Goal: Use online tool/utility: Utilize a website feature to perform a specific function

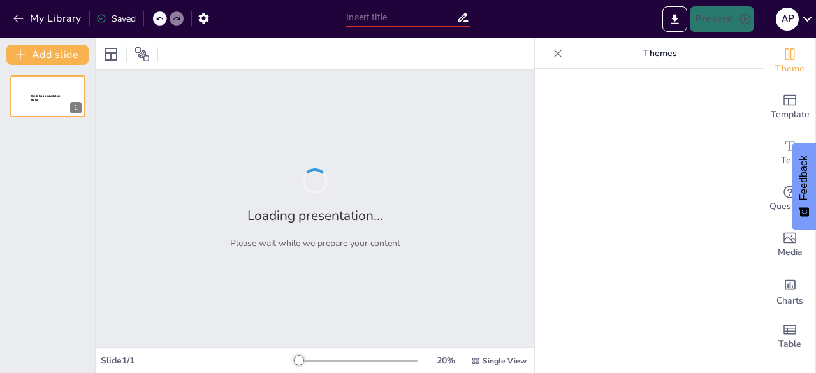
type input "Imported Sendsteps_Interaktif_Presentasi.pptx"
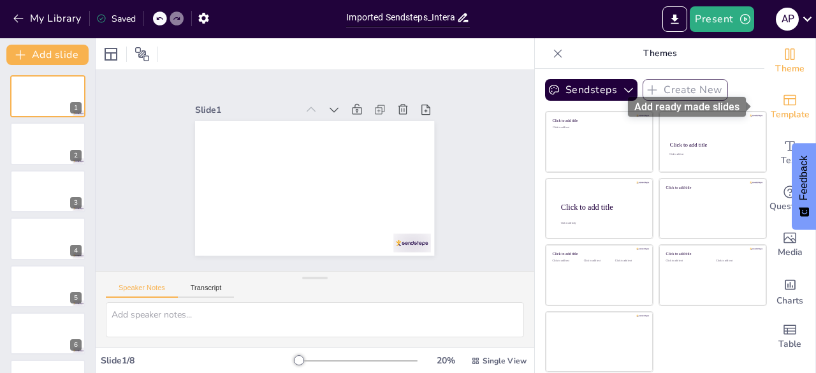
click at [784, 105] on icon "Add ready made slides" at bounding box center [790, 100] width 13 height 11
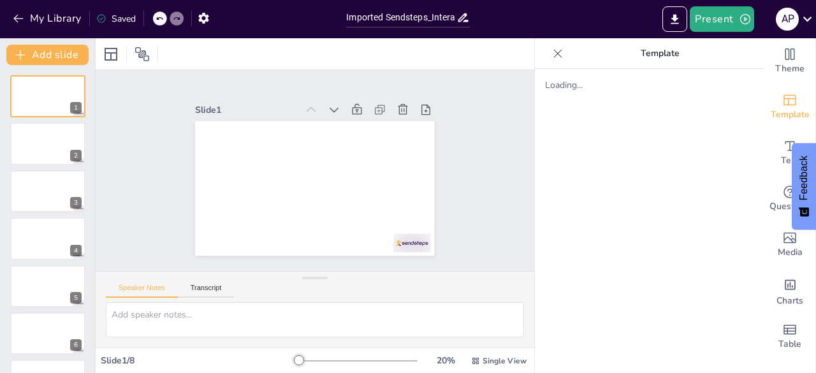
click at [552, 52] on icon at bounding box center [558, 53] width 13 height 13
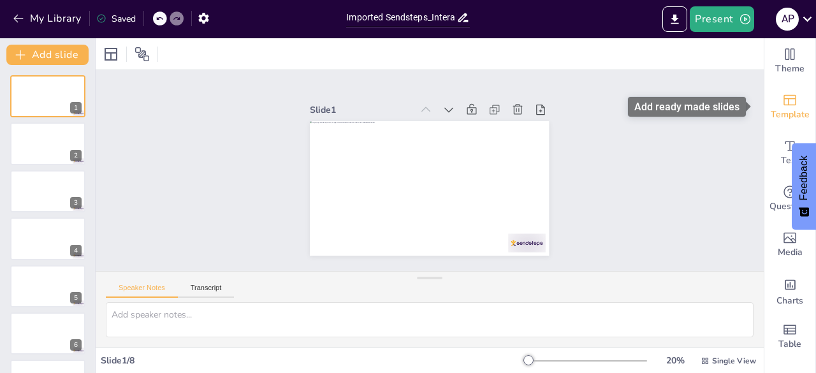
click at [796, 109] on span "Template" at bounding box center [790, 115] width 39 height 14
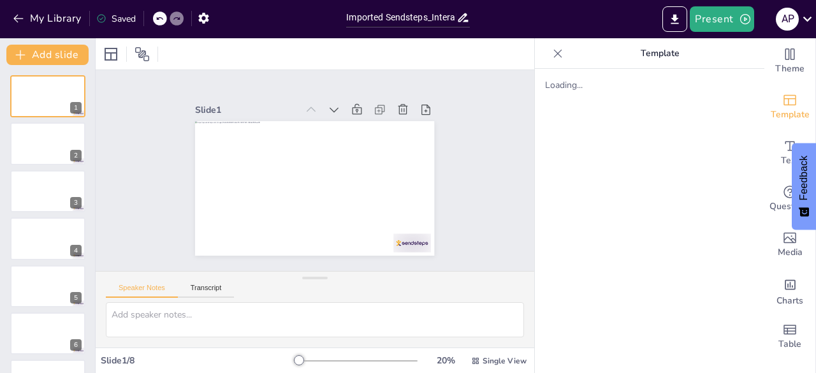
click at [550, 60] on div at bounding box center [558, 53] width 20 height 20
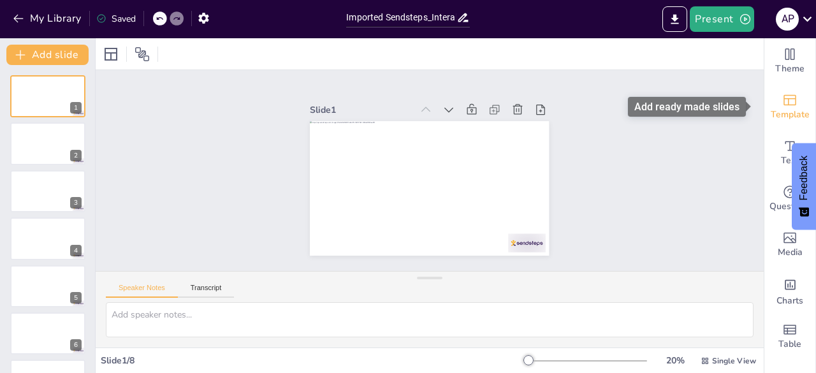
click at [782, 106] on icon "Add ready made slides" at bounding box center [789, 99] width 15 height 15
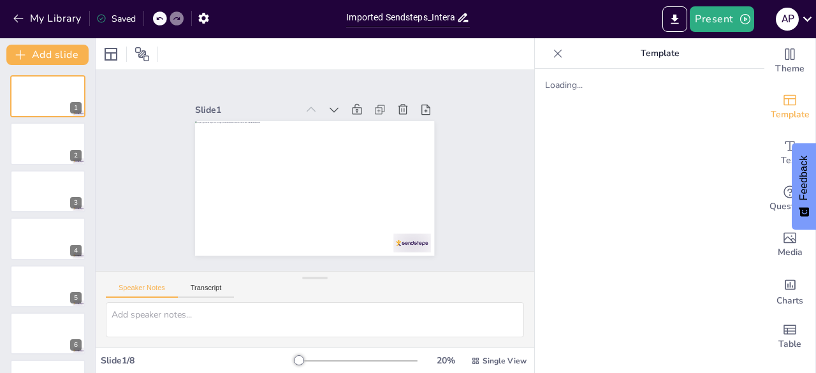
drag, startPoint x: 658, startPoint y: 149, endPoint x: 669, endPoint y: 154, distance: 12.6
click at [669, 154] on div "Loading..." at bounding box center [650, 221] width 230 height 304
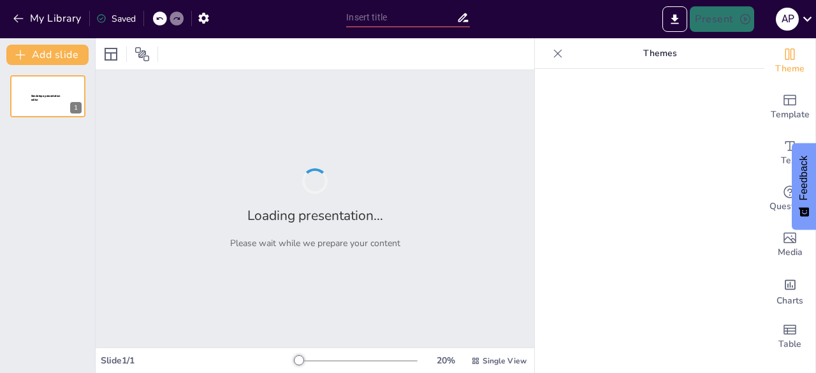
type input "Imported Sendsteps_Interaktif_Presentasi.pptx"
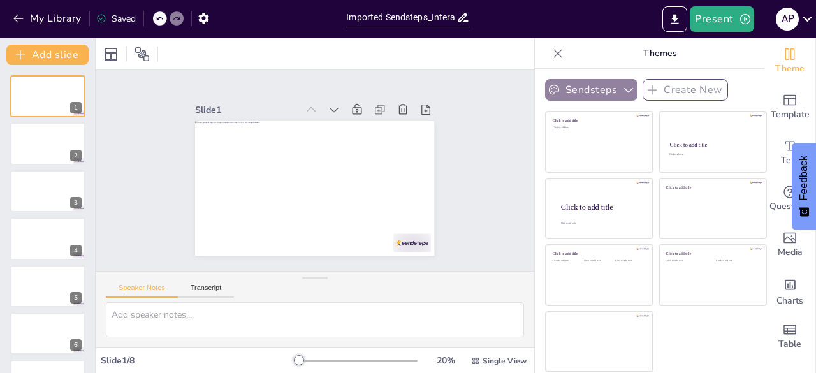
click at [598, 87] on button "Sendsteps" at bounding box center [591, 90] width 92 height 22
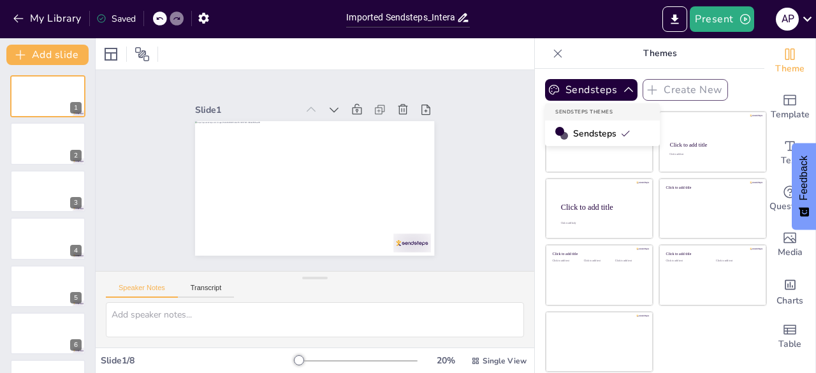
click at [589, 129] on span "Sendsteps" at bounding box center [601, 134] width 57 height 12
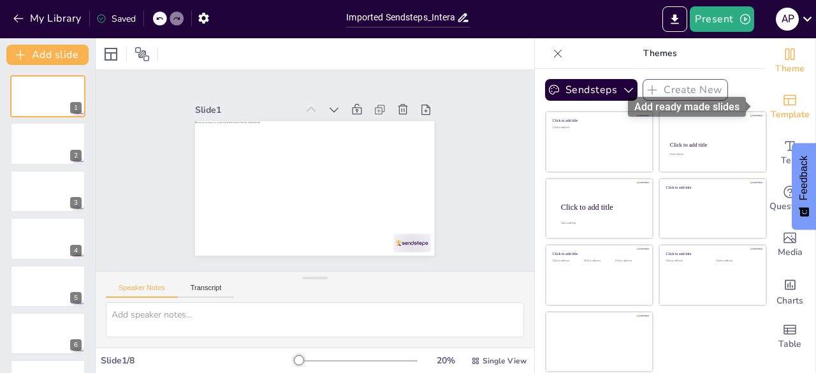
click at [775, 116] on span "Template" at bounding box center [790, 115] width 39 height 14
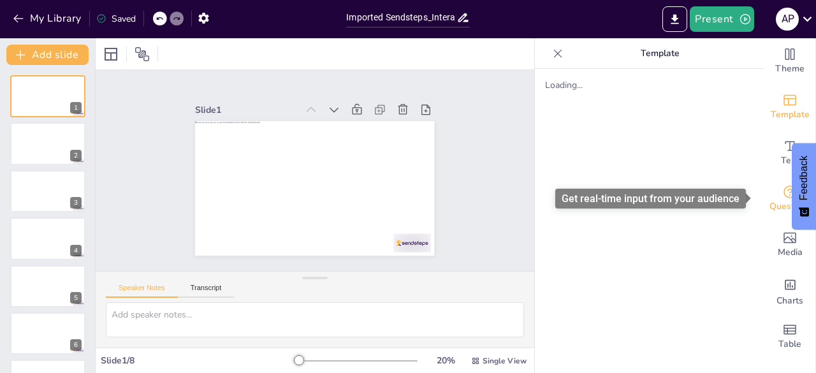
click at [774, 205] on span "Questions" at bounding box center [790, 207] width 41 height 14
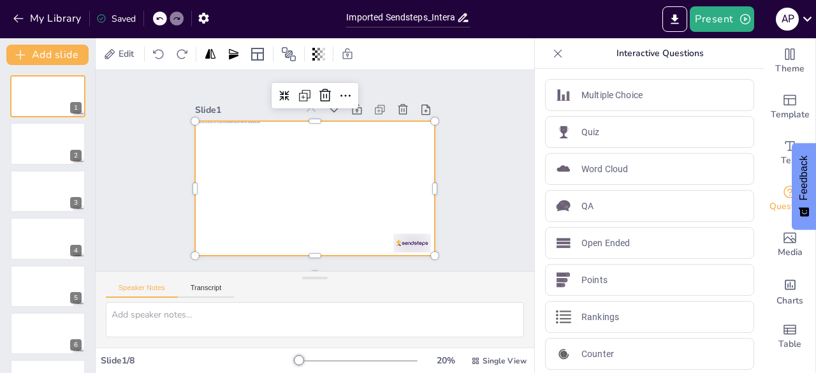
click at [328, 176] on div at bounding box center [303, 184] width 268 height 260
click at [208, 281] on div "Speaker Notes Transcript" at bounding box center [170, 289] width 128 height 17
click at [459, 150] on div "Slide 1 Slide 2 Slide 3 Slide 4 Slide 5 Slide 6 Slide 7 Slide 8" at bounding box center [315, 170] width 354 height 303
click at [365, 161] on div at bounding box center [306, 186] width 274 height 236
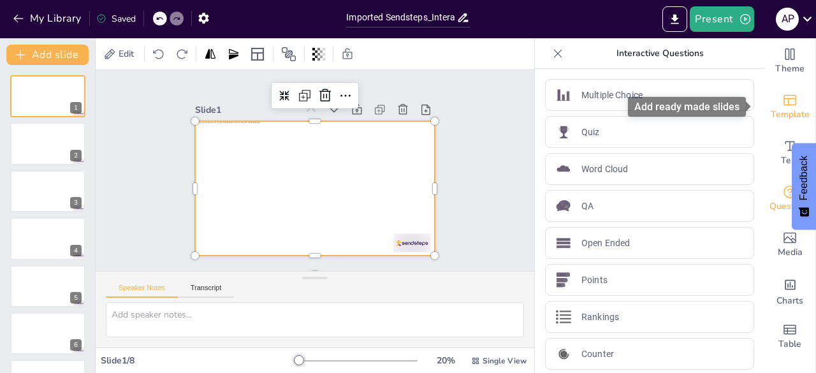
click at [782, 103] on icon "Add ready made slides" at bounding box center [789, 99] width 15 height 15
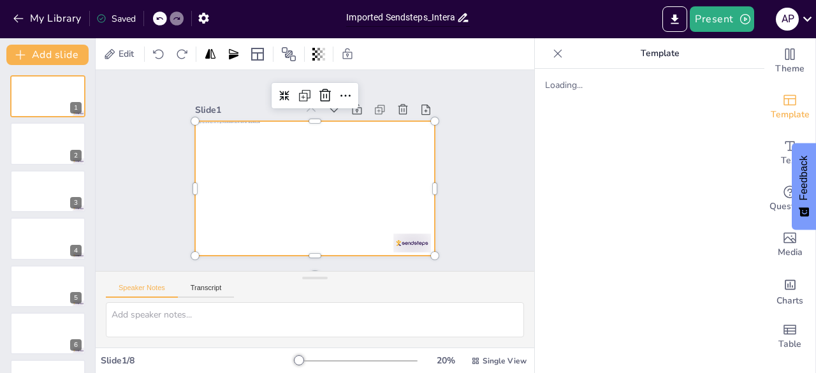
click at [420, 14] on input "Imported Sendsteps_Interaktif_Presentasi.pptx" at bounding box center [401, 17] width 110 height 18
click at [485, 151] on div "Slide 1 Slide 2 Slide 3 Slide 4 Slide 5 Slide 6 Slide 7 Slide 8" at bounding box center [315, 170] width 480 height 393
click at [310, 186] on div at bounding box center [306, 186] width 274 height 236
click at [283, 152] on div at bounding box center [297, 169] width 159 height 252
click at [283, 152] on div at bounding box center [304, 185] width 272 height 249
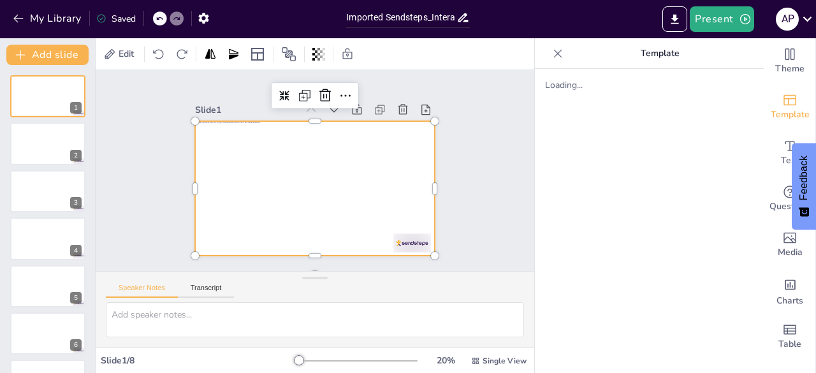
click at [283, 152] on div at bounding box center [304, 185] width 272 height 249
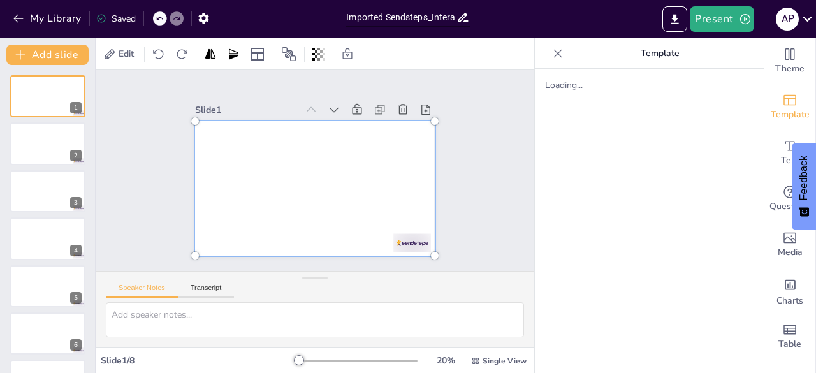
click at [283, 152] on div at bounding box center [304, 185] width 294 height 271
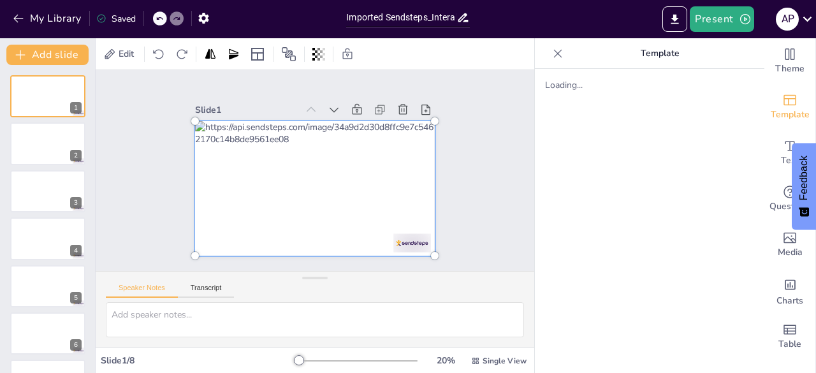
click at [283, 152] on div at bounding box center [309, 187] width 288 height 221
click at [383, 187] on div at bounding box center [304, 185] width 294 height 271
click at [293, 139] on div at bounding box center [309, 187] width 288 height 221
click at [334, 162] on div at bounding box center [304, 185] width 294 height 271
click at [334, 162] on div at bounding box center [298, 174] width 200 height 280
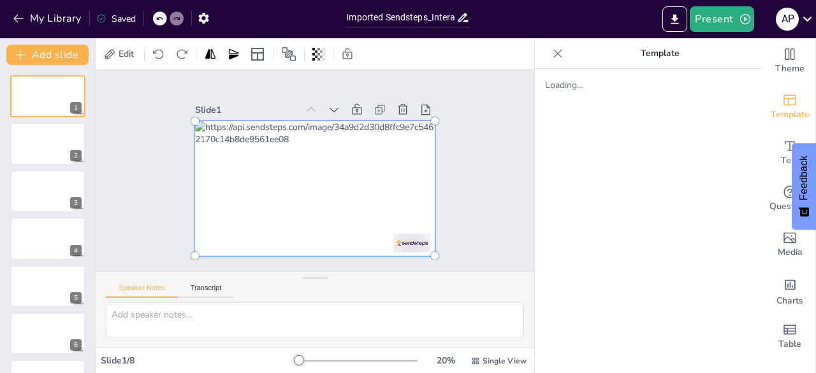
click at [334, 162] on div at bounding box center [307, 187] width 293 height 240
click at [270, 152] on div at bounding box center [299, 179] width 257 height 295
click at [270, 152] on div at bounding box center [305, 185] width 295 height 257
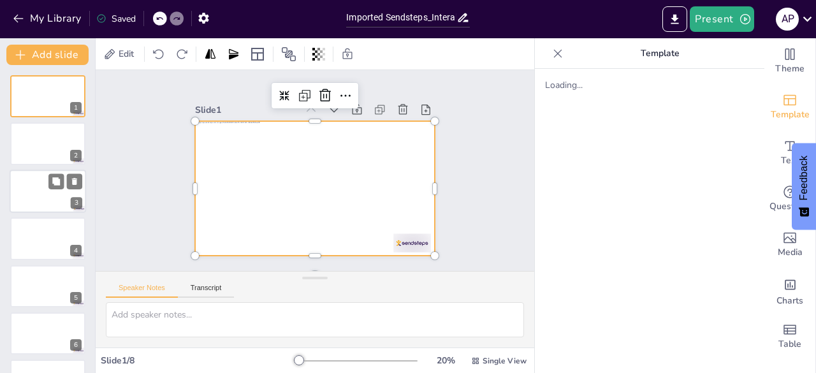
click at [50, 196] on div at bounding box center [48, 191] width 77 height 43
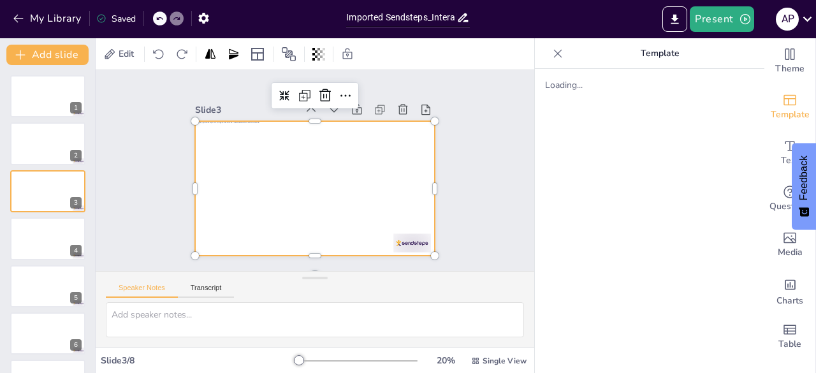
click at [276, 143] on div at bounding box center [306, 186] width 274 height 236
click at [276, 143] on div at bounding box center [307, 187] width 273 height 220
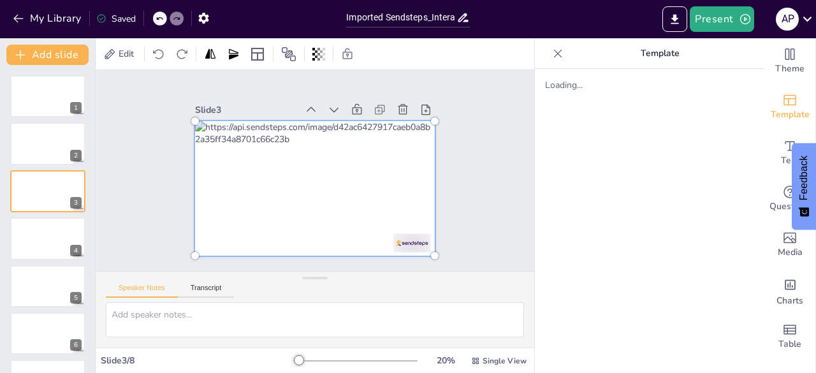
click at [276, 143] on div at bounding box center [300, 181] width 271 height 294
click at [276, 143] on div at bounding box center [302, 184] width 289 height 282
click at [276, 143] on div at bounding box center [309, 187] width 288 height 221
click at [276, 143] on div at bounding box center [304, 185] width 294 height 271
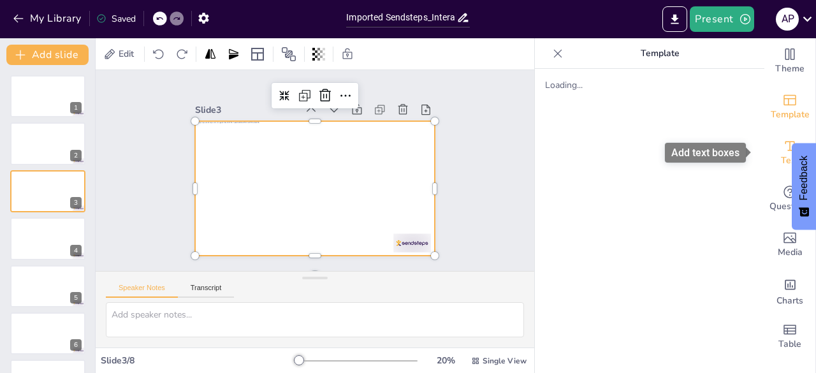
click at [785, 152] on icon "Add text boxes" at bounding box center [789, 145] width 15 height 15
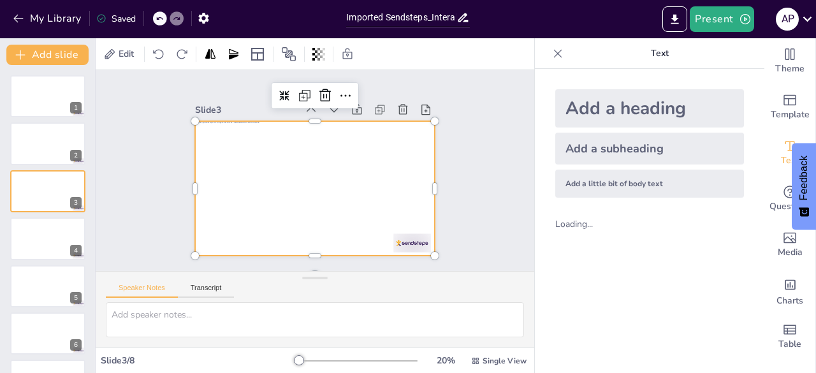
click at [552, 54] on icon at bounding box center [558, 53] width 13 height 13
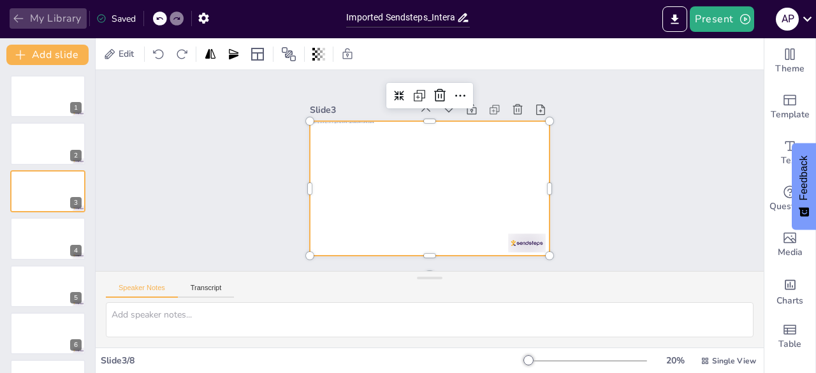
click at [12, 15] on icon "button" at bounding box center [18, 18] width 13 height 13
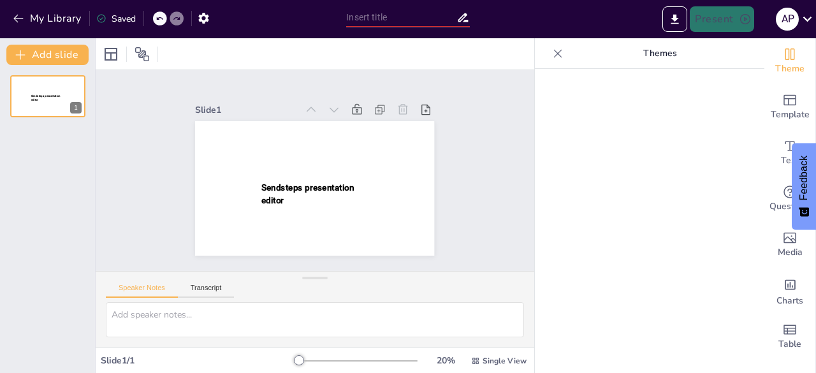
type input "New Sendsteps"
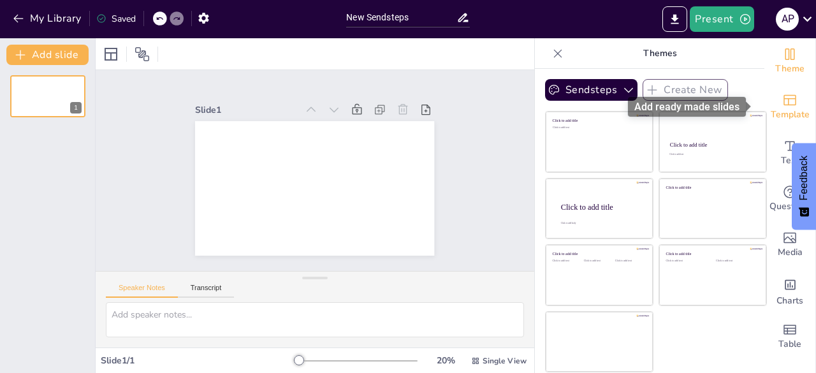
click at [789, 108] on span "Template" at bounding box center [790, 115] width 39 height 14
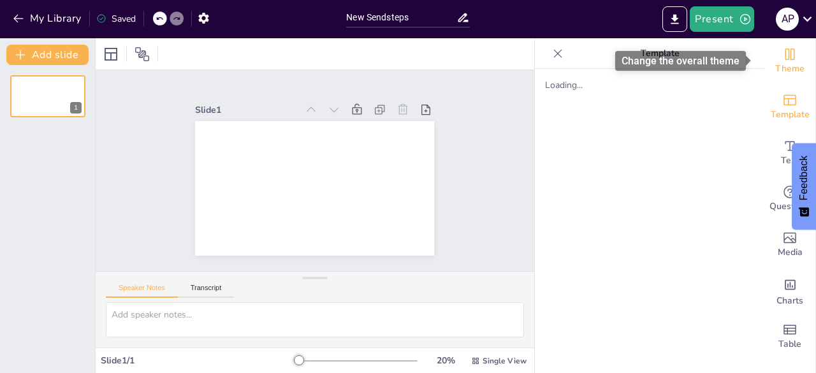
click at [786, 54] on icon "Change the overall theme" at bounding box center [791, 53] width 10 height 11
